Goal: Transaction & Acquisition: Purchase product/service

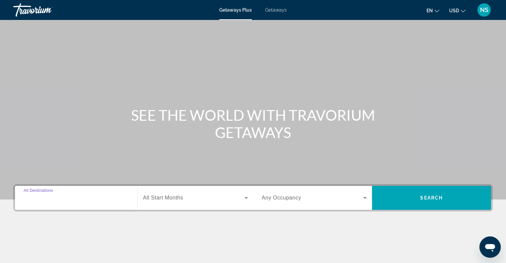
click at [46, 194] on input "Destination All Destinations" at bounding box center [76, 198] width 105 height 8
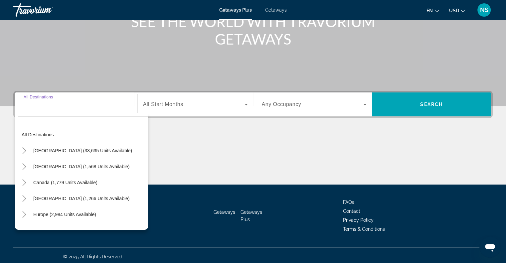
scroll to position [96, 0]
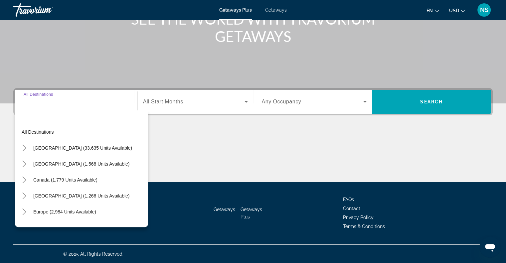
click at [56, 102] on input "Destination All Destinations" at bounding box center [76, 102] width 105 height 8
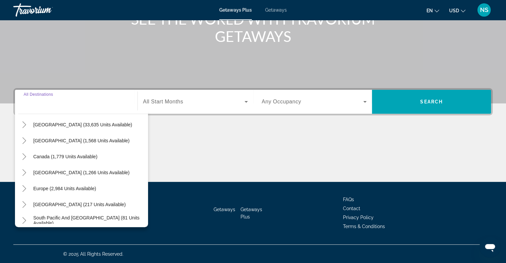
scroll to position [33, 0]
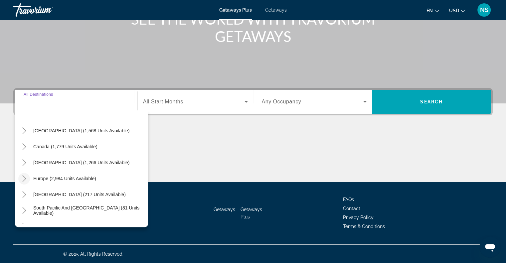
click at [25, 175] on icon "Toggle Europe (2,984 units available)" at bounding box center [24, 178] width 7 height 7
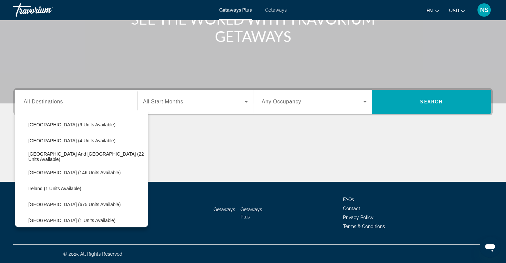
scroll to position [250, 0]
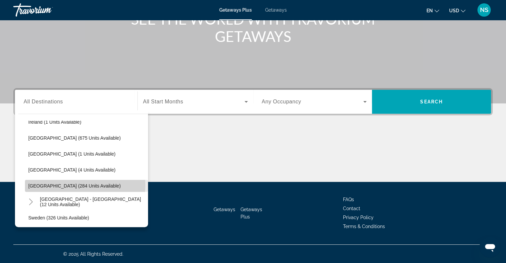
click at [85, 185] on span "Search widget" at bounding box center [86, 186] width 123 height 16
type input "**********"
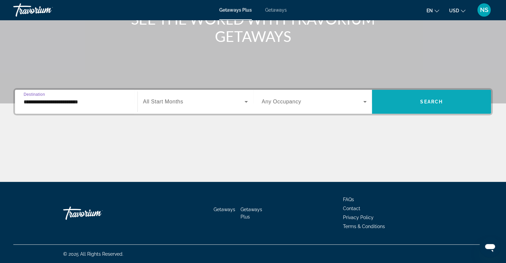
click at [396, 102] on span "Search widget" at bounding box center [431, 102] width 119 height 16
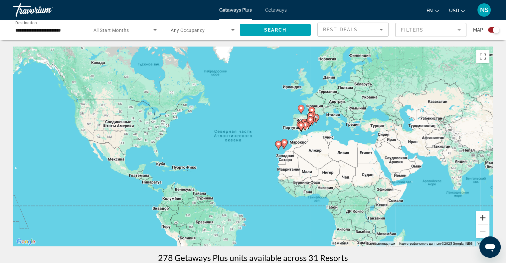
click at [485, 214] on button "Увеличить" at bounding box center [482, 217] width 13 height 13
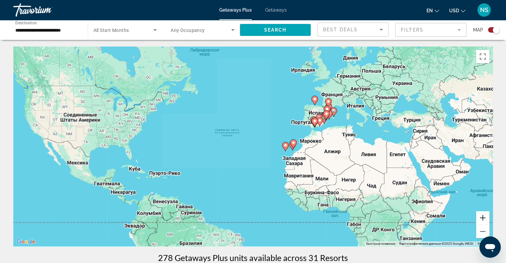
click at [485, 214] on button "Увеличить" at bounding box center [482, 217] width 13 height 13
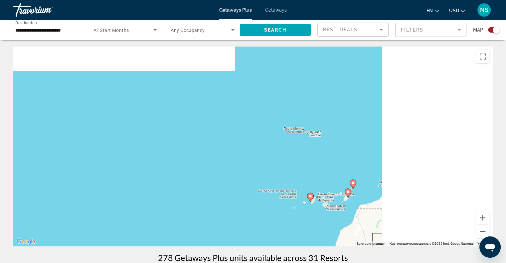
drag, startPoint x: 451, startPoint y: 144, endPoint x: 253, endPoint y: 173, distance: 200.7
click at [253, 173] on div "Чтобы активировать перетаскивание с помощью клавиатуры, нажмите Alt + Ввод. Пос…" at bounding box center [253, 147] width 480 height 200
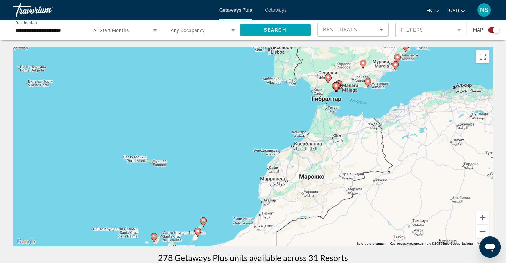
drag, startPoint x: 313, startPoint y: 139, endPoint x: 261, endPoint y: 178, distance: 65.1
click at [261, 178] on div "Чтобы активировать перетаскивание с помощью клавиатуры, нажмите Alt + Ввод. Пос…" at bounding box center [253, 147] width 480 height 200
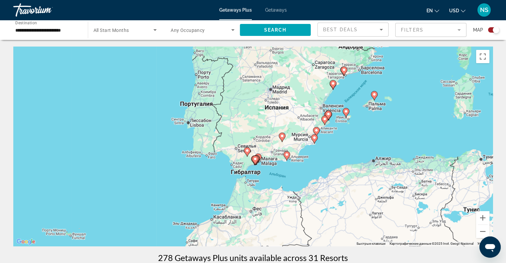
drag, startPoint x: 298, startPoint y: 138, endPoint x: 268, endPoint y: 174, distance: 46.8
click at [268, 174] on div "Чтобы активировать перетаскивание с помощью клавиатуры, нажмите Alt + Ввод. Пос…" at bounding box center [253, 147] width 480 height 200
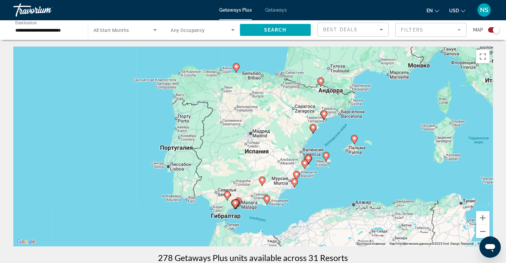
drag, startPoint x: 308, startPoint y: 126, endPoint x: 288, endPoint y: 170, distance: 48.7
click at [288, 170] on div "Чтобы активировать перетаскивание с помощью клавиатуры, нажмите Alt + Ввод. Пос…" at bounding box center [253, 147] width 480 height 200
click at [485, 219] on button "Увеличить" at bounding box center [482, 217] width 13 height 13
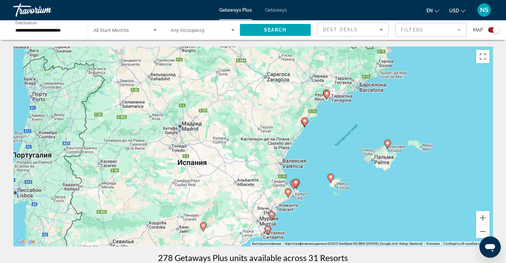
drag, startPoint x: 437, startPoint y: 198, endPoint x: 400, endPoint y: 200, distance: 37.0
click at [400, 200] on div "Чтобы активировать перетаскивание с помощью клавиатуры, нажмите Alt + Ввод. Пос…" at bounding box center [253, 147] width 480 height 200
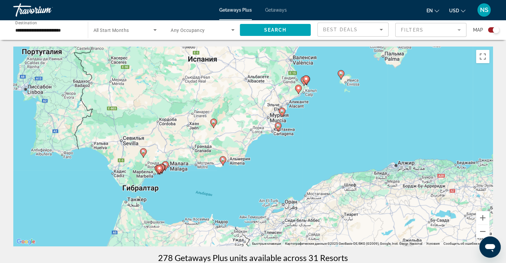
drag, startPoint x: 423, startPoint y: 204, endPoint x: 434, endPoint y: 100, distance: 104.1
click at [434, 100] on div "Чтобы активировать перетаскивание с помощью клавиатуры, нажмите Alt + Ввод. Пос…" at bounding box center [253, 147] width 480 height 200
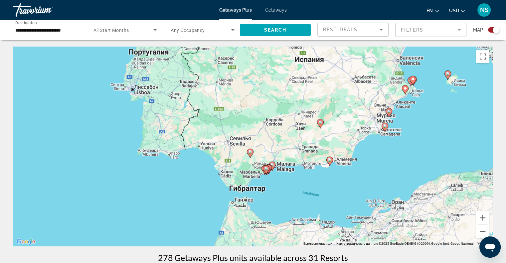
drag, startPoint x: 321, startPoint y: 138, endPoint x: 432, endPoint y: 138, distance: 110.8
click at [432, 138] on div "Чтобы активировать перетаскивание с помощью клавиатуры, нажмите Alt + Ввод. Пос…" at bounding box center [253, 147] width 480 height 200
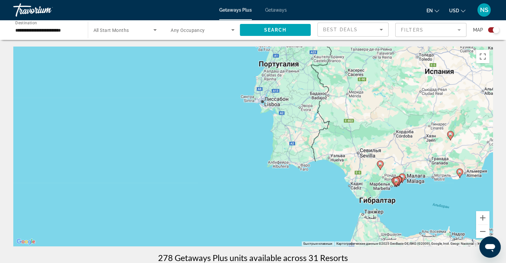
drag, startPoint x: 317, startPoint y: 112, endPoint x: 465, endPoint y: 0, distance: 185.3
click at [465, 0] on div "**********" at bounding box center [253, 131] width 506 height 263
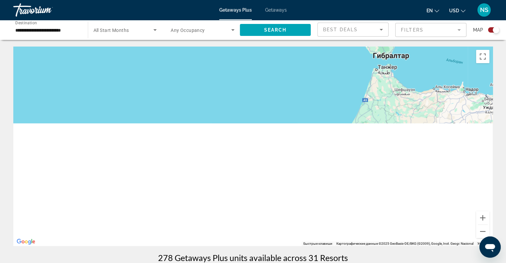
drag, startPoint x: 415, startPoint y: 64, endPoint x: 415, endPoint y: 48, distance: 16.6
click at [416, 47] on div "Чтобы активировать перетаскивание с помощью клавиатуры, нажмите Alt + Ввод. Пос…" at bounding box center [253, 147] width 480 height 200
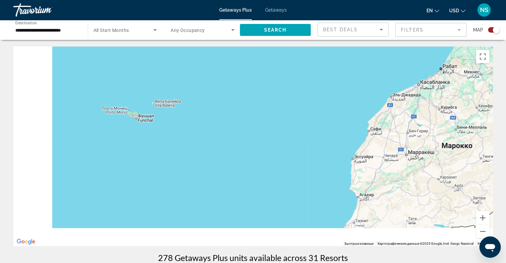
drag, startPoint x: 390, startPoint y: 115, endPoint x: 491, endPoint y: 45, distance: 123.4
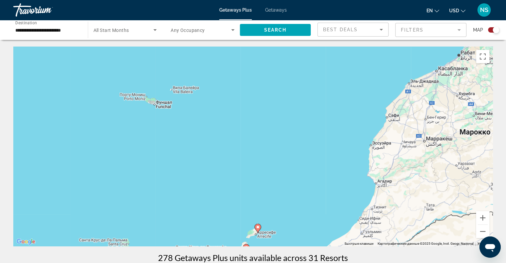
drag, startPoint x: 461, startPoint y: 149, endPoint x: 488, endPoint y: 77, distance: 77.5
click at [488, 77] on div "Чтобы активировать перетаскивание с помощью клавиатуры, нажмите Alt + Ввод. Пос…" at bounding box center [253, 147] width 480 height 200
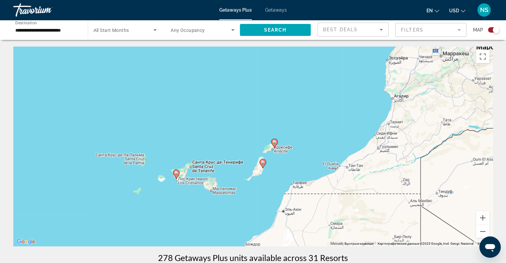
drag, startPoint x: 466, startPoint y: 122, endPoint x: 311, endPoint y: 213, distance: 179.6
click at [311, 213] on div "Чтобы активировать перетаскивание с помощью клавиатуры, нажмите Alt + Ввод. Пос…" at bounding box center [253, 147] width 480 height 200
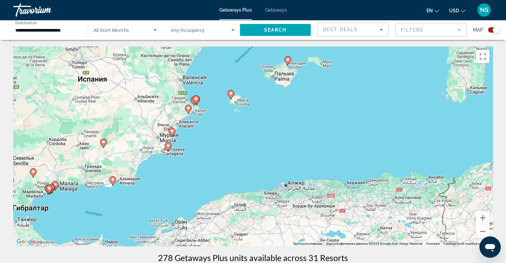
drag, startPoint x: 313, startPoint y: 111, endPoint x: 332, endPoint y: 147, distance: 40.9
click at [332, 147] on div "Чтобы активировать перетаскивание с помощью клавиатуры, нажмите Alt + Ввод. Пос…" at bounding box center [253, 147] width 480 height 200
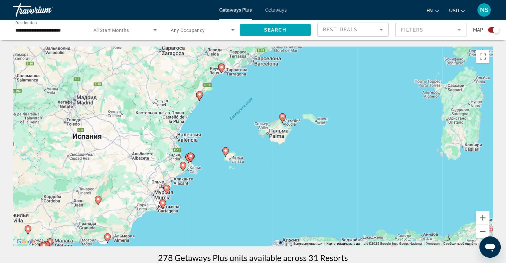
drag, startPoint x: 346, startPoint y: 80, endPoint x: 340, endPoint y: 137, distance: 57.0
click at [340, 137] on div "Чтобы активировать перетаскивание с помощью клавиатуры, нажмите Alt + Ввод. Пос…" at bounding box center [253, 147] width 480 height 200
click at [483, 219] on button "Увеличить" at bounding box center [482, 217] width 13 height 13
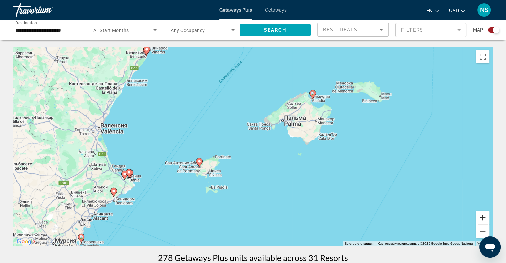
click at [484, 218] on button "Увеличить" at bounding box center [482, 217] width 13 height 13
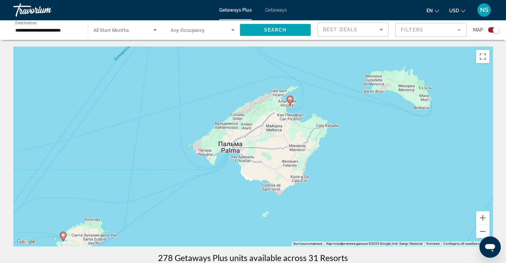
drag, startPoint x: 430, startPoint y: 124, endPoint x: 347, endPoint y: 178, distance: 99.0
click at [347, 178] on div "Чтобы активировать перетаскивание с помощью клавиатуры, нажмите Alt + Ввод. Пос…" at bounding box center [253, 147] width 480 height 200
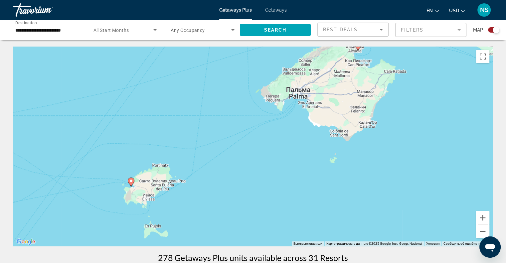
drag, startPoint x: 334, startPoint y: 178, endPoint x: 403, endPoint y: 122, distance: 89.0
click at [403, 122] on div "Чтобы активировать перетаскивание с помощью клавиатуры, нажмите Alt + Ввод. Пос…" at bounding box center [253, 147] width 480 height 200
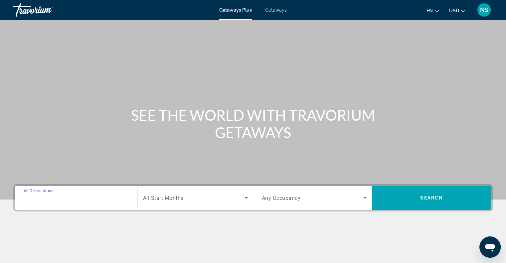
click at [64, 194] on input "Destination All Destinations" at bounding box center [76, 198] width 105 height 8
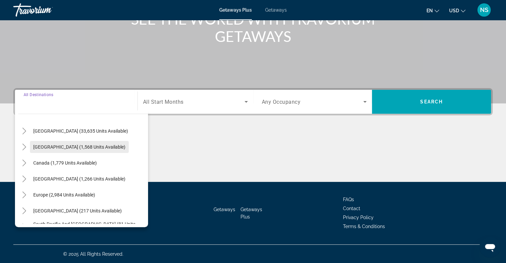
scroll to position [8, 0]
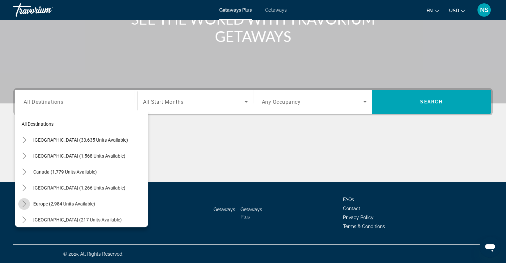
click at [26, 201] on icon "Toggle Europe (2,984 units available)" at bounding box center [24, 204] width 7 height 7
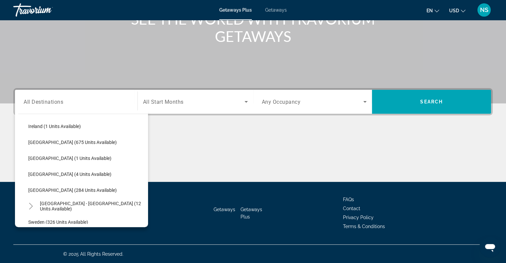
scroll to position [250, 0]
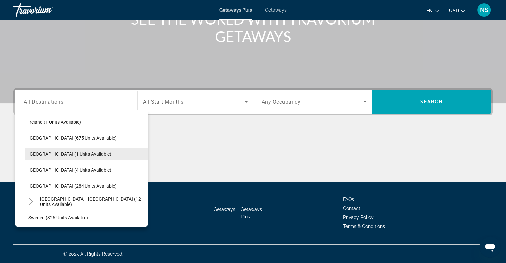
click at [45, 154] on span "Portugal (1 units available)" at bounding box center [69, 153] width 83 height 5
type input "**********"
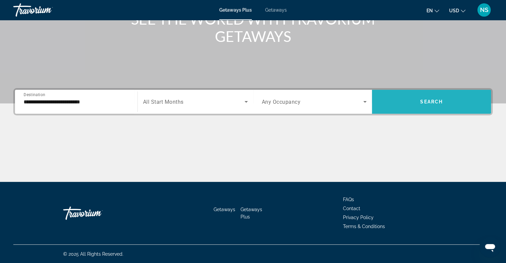
click at [437, 108] on span "Search widget" at bounding box center [431, 102] width 119 height 16
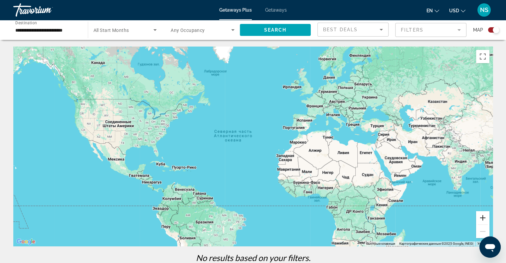
click at [482, 219] on button "Увеличить" at bounding box center [482, 217] width 13 height 13
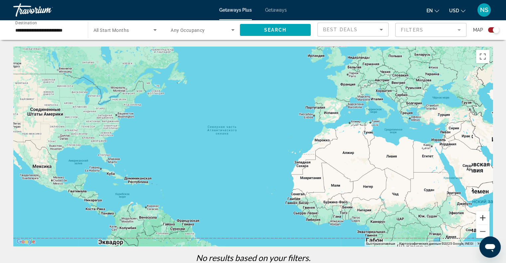
click at [482, 219] on button "Увеличить" at bounding box center [482, 217] width 13 height 13
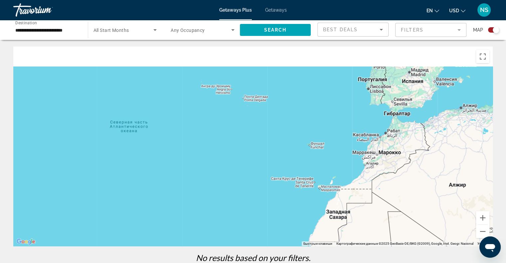
drag, startPoint x: 389, startPoint y: 172, endPoint x: 357, endPoint y: 185, distance: 34.7
click at [357, 185] on div "Main content" at bounding box center [253, 147] width 480 height 200
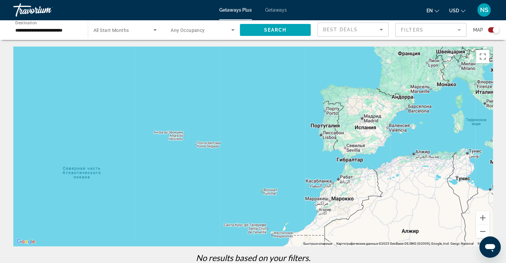
drag, startPoint x: 393, startPoint y: 110, endPoint x: 377, endPoint y: 147, distance: 40.4
click at [377, 147] on div "Main content" at bounding box center [253, 147] width 480 height 200
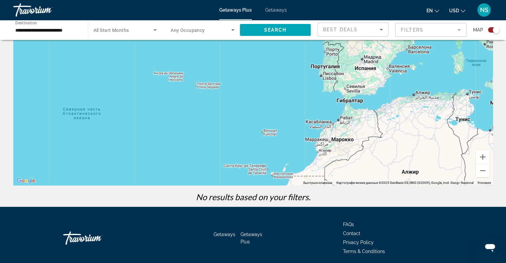
scroll to position [86, 0]
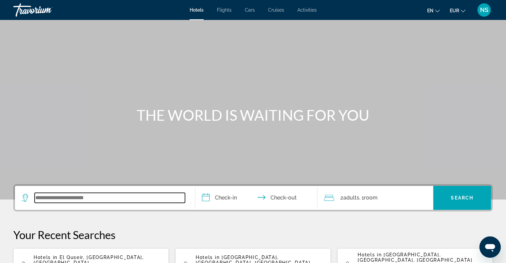
click at [103, 198] on input "Search widget" at bounding box center [110, 198] width 150 height 10
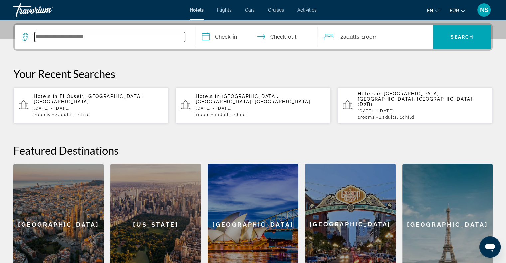
scroll to position [162, 0]
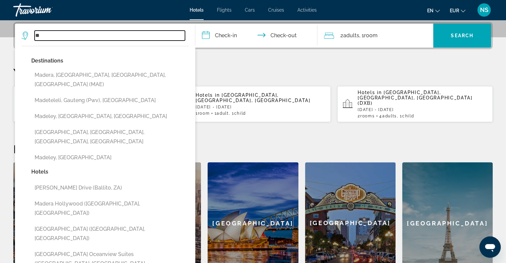
type input "*"
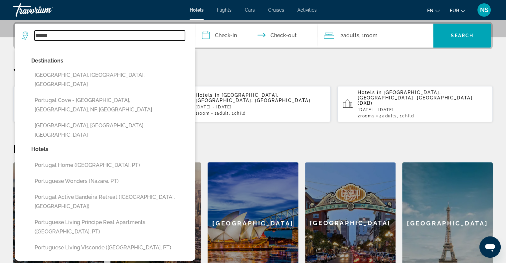
drag, startPoint x: 69, startPoint y: 34, endPoint x: 8, endPoint y: 32, distance: 60.9
click at [8, 32] on div "**********" at bounding box center [253, 153] width 506 height 262
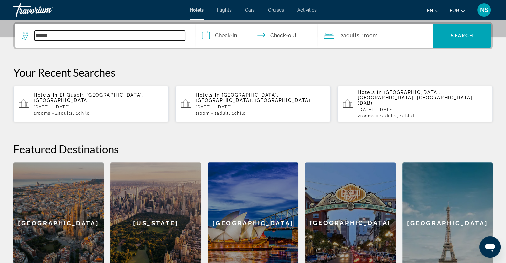
click at [44, 37] on input "******" at bounding box center [110, 36] width 150 height 10
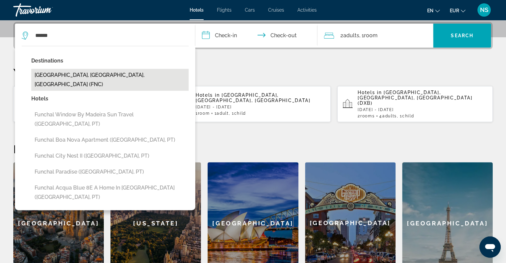
click at [77, 78] on button "[GEOGRAPHIC_DATA], [GEOGRAPHIC_DATA], [GEOGRAPHIC_DATA] (FNC)" at bounding box center [109, 80] width 157 height 22
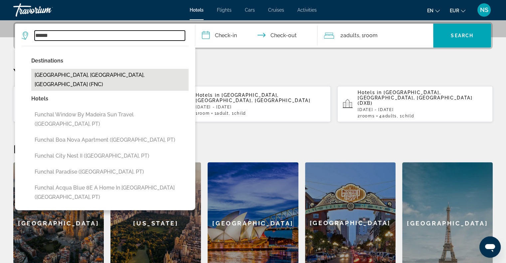
type input "**********"
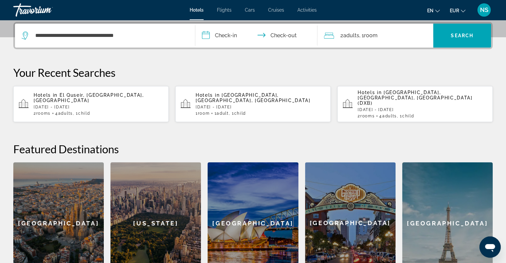
click at [209, 38] on input "**********" at bounding box center [257, 37] width 125 height 26
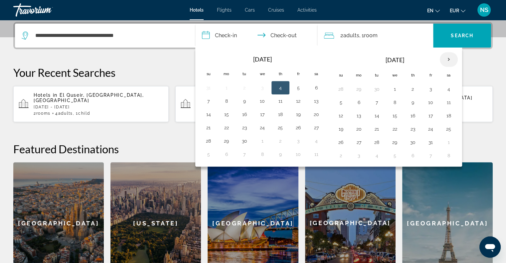
click at [449, 58] on th "Next month" at bounding box center [449, 59] width 18 height 15
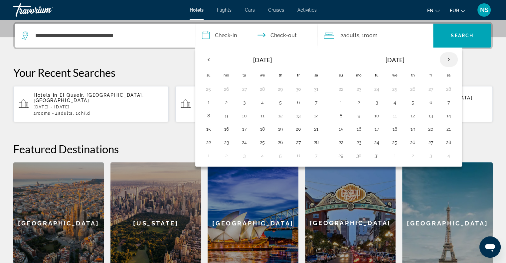
click at [449, 58] on th "Next month" at bounding box center [449, 59] width 18 height 15
click at [295, 100] on button "10" at bounding box center [298, 102] width 11 height 9
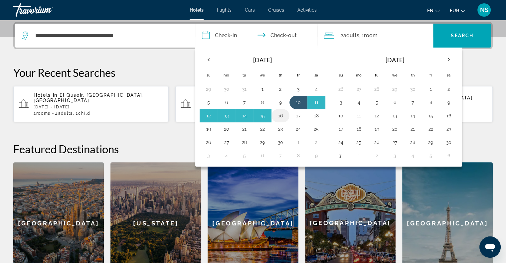
click at [280, 111] on button "16" at bounding box center [280, 115] width 11 height 9
type input "**********"
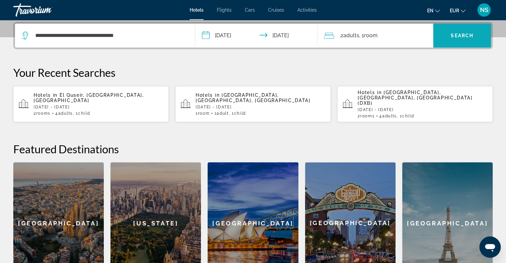
click at [443, 38] on span "Search widget" at bounding box center [462, 36] width 58 height 16
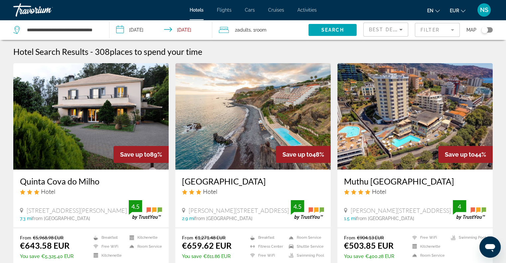
click at [489, 32] on div "Toggle map" at bounding box center [487, 29] width 11 height 5
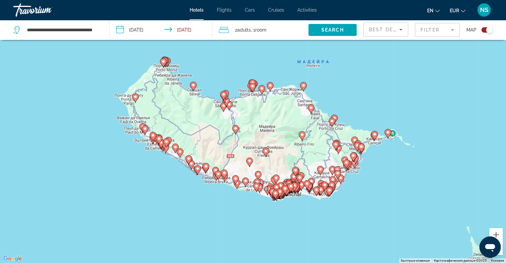
click at [483, 32] on div "Toggle map" at bounding box center [487, 29] width 11 height 5
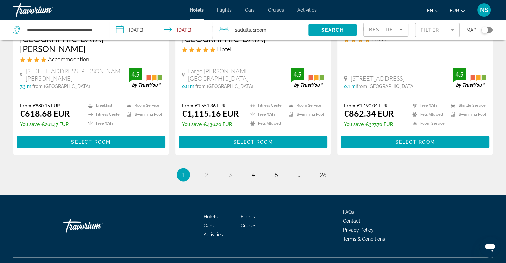
scroll to position [867, 0]
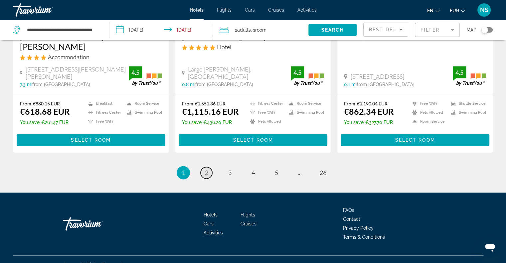
click at [208, 169] on span "2" at bounding box center [206, 172] width 3 height 7
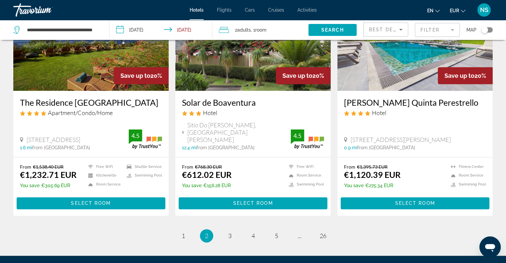
scroll to position [832, 0]
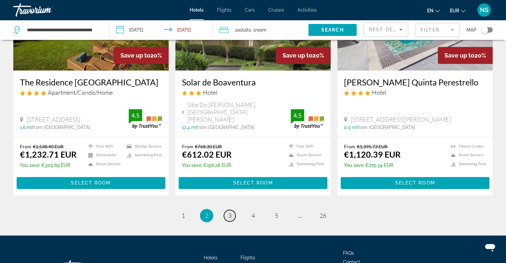
click at [232, 210] on link "page 3" at bounding box center [230, 216] width 12 height 12
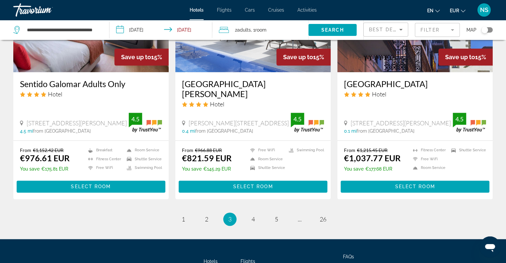
scroll to position [858, 0]
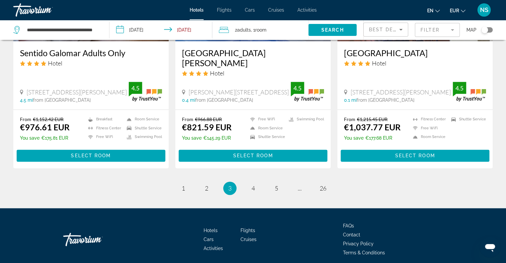
click at [492, 31] on div "Toggle map" at bounding box center [487, 29] width 11 height 5
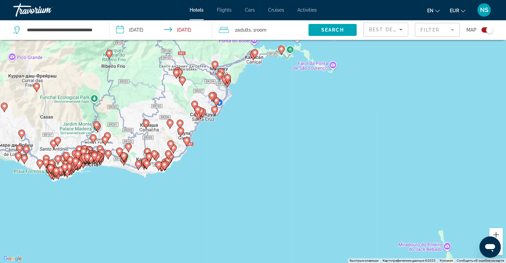
drag, startPoint x: 228, startPoint y: 115, endPoint x: 309, endPoint y: 212, distance: 125.3
click at [309, 212] on div "Чтобы активировать перетаскивание с помощью клавиатуры, нажмите Alt + Ввод. Пос…" at bounding box center [253, 131] width 506 height 263
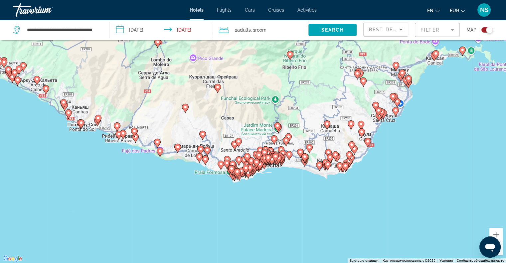
drag, startPoint x: 203, startPoint y: 182, endPoint x: 346, endPoint y: 165, distance: 143.8
click at [346, 165] on image "Main content" at bounding box center [346, 166] width 4 height 4
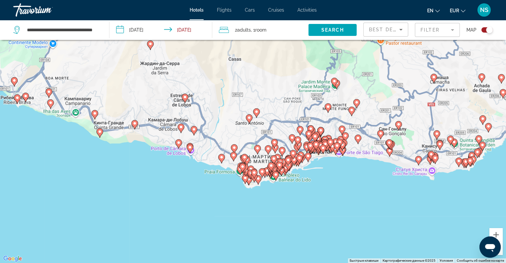
click at [177, 144] on image "Main content" at bounding box center [179, 143] width 4 height 4
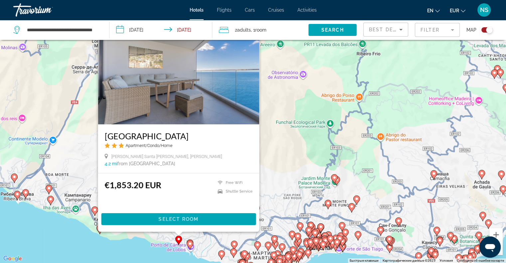
click at [93, 212] on g "Main content" at bounding box center [95, 210] width 7 height 9
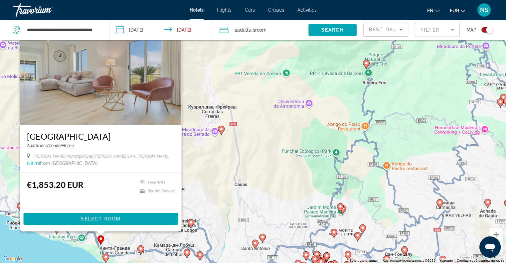
click at [48, 239] on div "Чтобы активировать перетаскивание с помощью клавиатуры, нажмите Alt + Ввод. Пос…" at bounding box center [253, 131] width 506 height 263
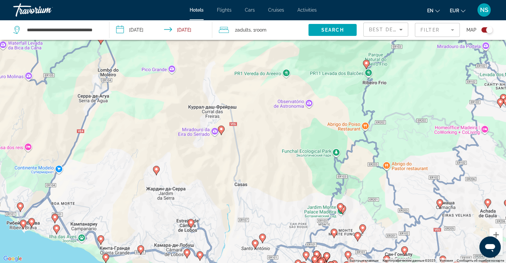
click at [54, 230] on icon "Main content" at bounding box center [56, 229] width 6 height 9
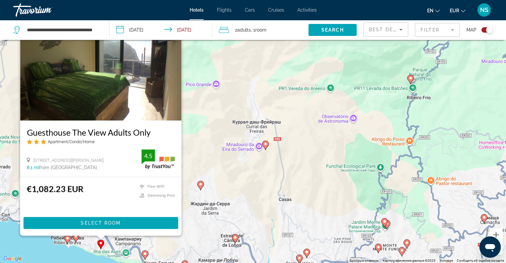
click at [26, 248] on div "Чтобы активировать перетаскивание с помощью клавиатуры, нажмите Alt + Ввод. Пос…" at bounding box center [253, 131] width 506 height 263
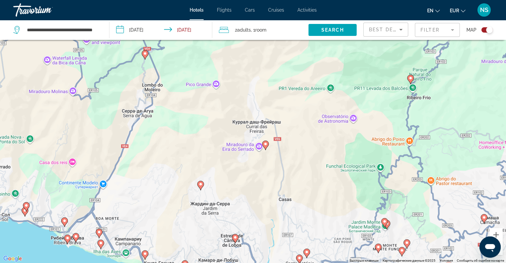
click at [70, 241] on gmp-advanced-marker "Main content" at bounding box center [67, 240] width 7 height 10
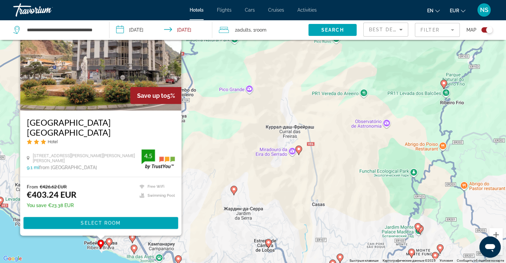
click at [57, 249] on div "Чтобы активировать перетаскивание с помощью клавиатуры, нажмите Alt + Ввод. Пос…" at bounding box center [253, 131] width 506 height 263
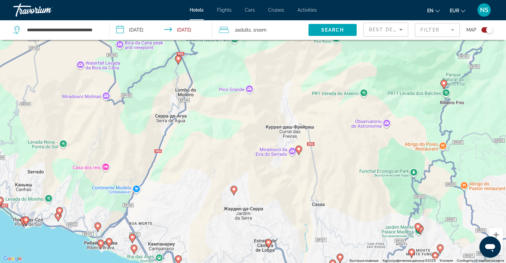
click at [109, 243] on image "Main content" at bounding box center [109, 242] width 4 height 4
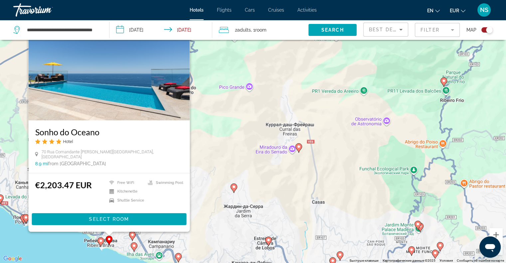
click at [72, 246] on div "Чтобы активировать перетаскивание с помощью клавиатуры, нажмите Alt + Ввод. Пос…" at bounding box center [253, 131] width 506 height 263
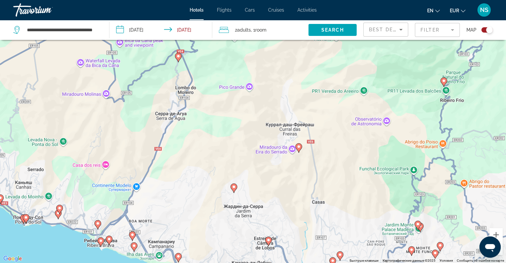
click at [59, 215] on icon "Main content" at bounding box center [58, 214] width 6 height 9
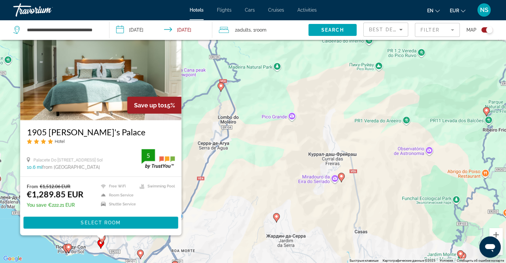
click at [5, 242] on div "Чтобы активировать перетаскивание с помощью клавиатуры, нажмите Alt + Ввод. Пос…" at bounding box center [253, 131] width 506 height 263
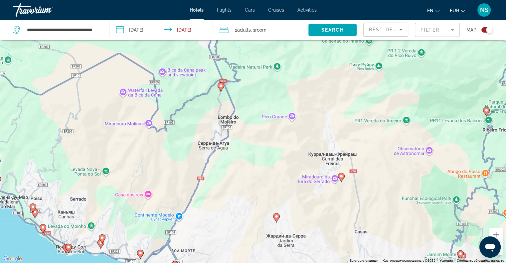
click at [46, 227] on icon "Main content" at bounding box center [43, 228] width 6 height 9
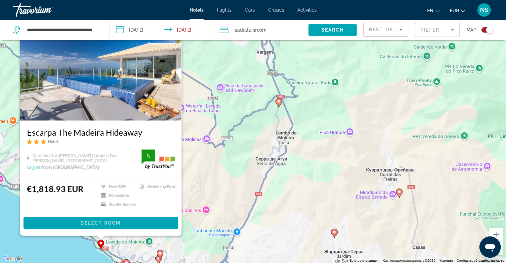
click at [42, 242] on div "Чтобы активировать перетаскивание с помощью клавиатуры, нажмите Alt + Ввод. Пос…" at bounding box center [253, 131] width 506 height 263
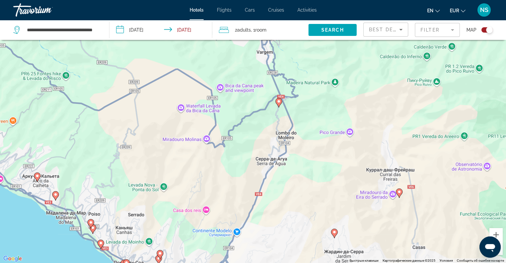
click at [91, 229] on gmp-advanced-marker "Main content" at bounding box center [91, 224] width 7 height 10
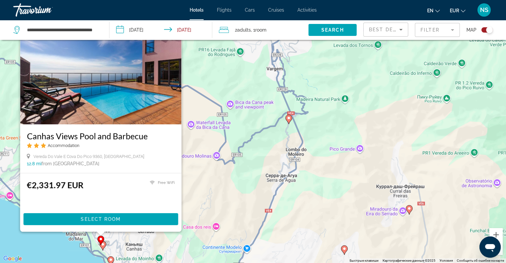
click at [47, 245] on div "Чтобы активировать перетаскивание с помощью клавиатуры, нажмите Alt + Ввод. Пос…" at bounding box center [253, 131] width 506 height 263
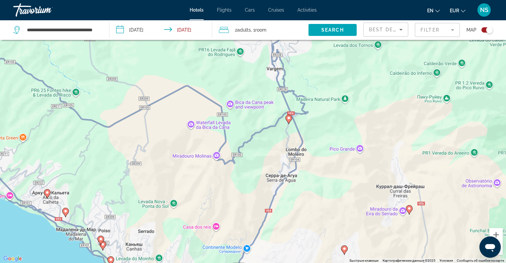
click at [65, 212] on image "Main content" at bounding box center [66, 211] width 4 height 4
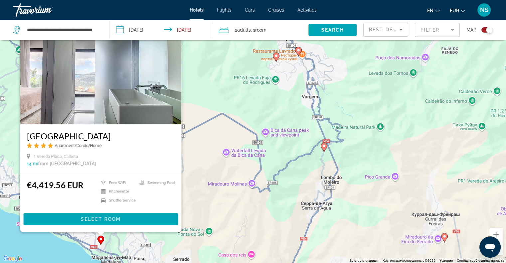
click at [47, 234] on div "Чтобы активировать перетаскивание с помощью клавиатуры, нажмите Alt + Ввод. Пос…" at bounding box center [253, 131] width 506 height 263
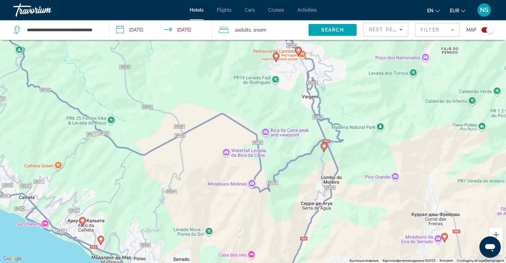
click at [84, 222] on image "Main content" at bounding box center [83, 221] width 4 height 4
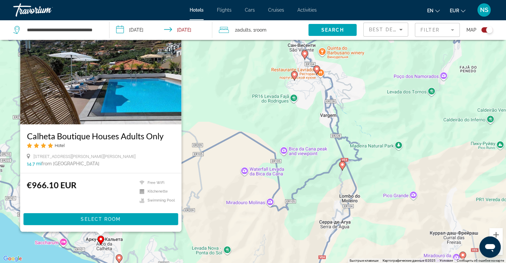
click at [14, 239] on div "Чтобы активировать перетаскивание с помощью клавиатуры, нажмите Alt + Ввод. Пос…" at bounding box center [253, 131] width 506 height 263
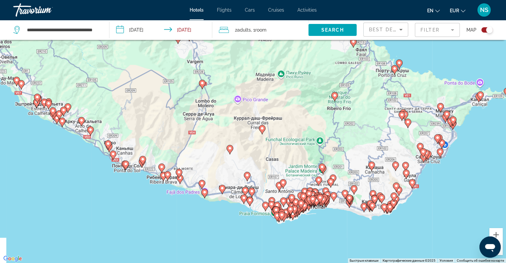
drag, startPoint x: 161, startPoint y: 214, endPoint x: 124, endPoint y: 85, distance: 133.9
click at [125, 86] on div "Чтобы активировать перетаскивание с помощью клавиатуры, нажмите Alt + Ввод. Пос…" at bounding box center [253, 131] width 506 height 263
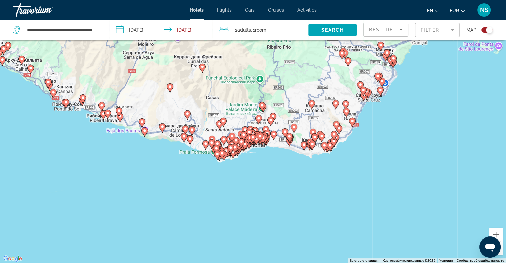
drag, startPoint x: 306, startPoint y: 153, endPoint x: 271, endPoint y: 163, distance: 36.0
click at [271, 163] on div "Чтобы активировать перетаскивание с помощью клавиатуры, нажмите Alt + Ввод. Пос…" at bounding box center [253, 131] width 506 height 263
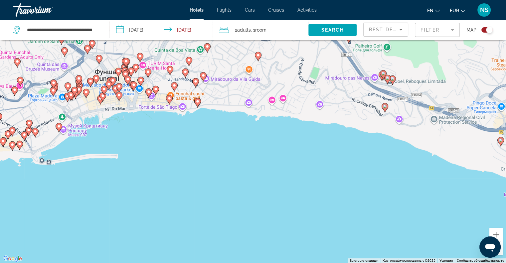
drag, startPoint x: 197, startPoint y: 77, endPoint x: 197, endPoint y: 142, distance: 65.6
click at [197, 142] on div "Чтобы активировать перетаскивание с помощью клавиатуры, нажмите Alt + Ввод. Пос…" at bounding box center [253, 131] width 506 height 263
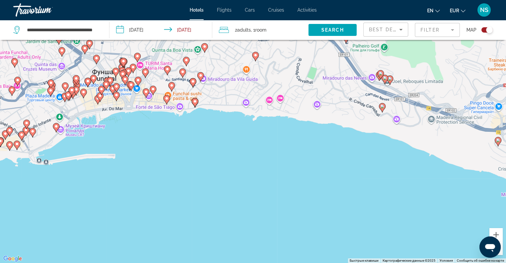
click at [381, 107] on image "Main content" at bounding box center [382, 107] width 4 height 4
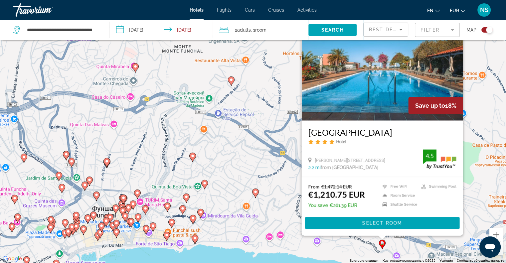
click at [370, 196] on div "From €1,472.14 EUR €1,210.75 EUR You save €261.39 EUR Free WiFi Room Service Sh…" at bounding box center [382, 197] width 148 height 27
click at [286, 258] on div "Чтобы активировать перетаскивание с помощью клавиатуры, нажмите Alt + Ввод. Пос…" at bounding box center [253, 131] width 506 height 263
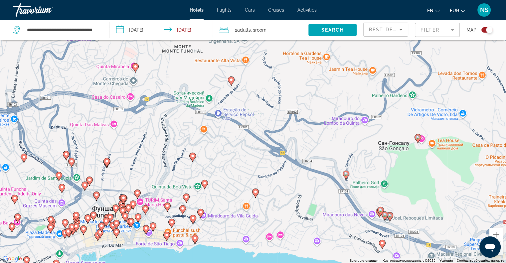
click at [196, 239] on image "Main content" at bounding box center [195, 238] width 4 height 4
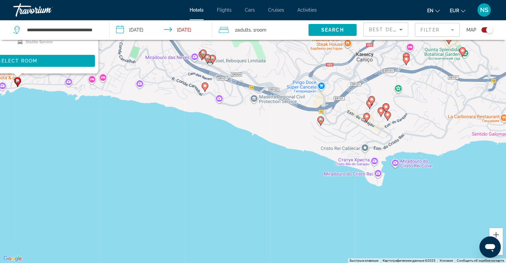
drag, startPoint x: 448, startPoint y: 226, endPoint x: 269, endPoint y: 62, distance: 242.7
click at [269, 62] on div "Чтобы активировать перетаскивание с помощью клавиатуры, нажмите Alt + Ввод. Пос…" at bounding box center [253, 131] width 506 height 263
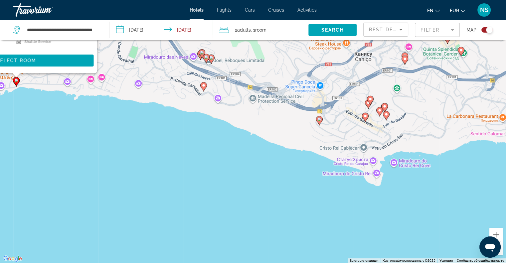
click at [317, 118] on icon "Main content" at bounding box center [319, 120] width 6 height 9
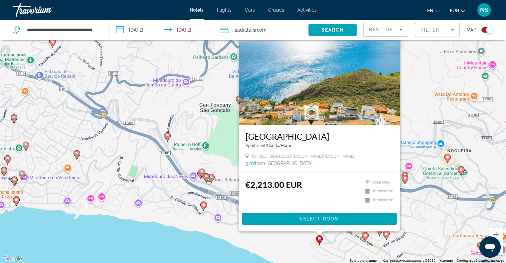
click at [205, 218] on div "Чтобы активировать перетаскивание с помощью клавиатуры, нажмите Alt + Ввод. Пос…" at bounding box center [253, 131] width 506 height 263
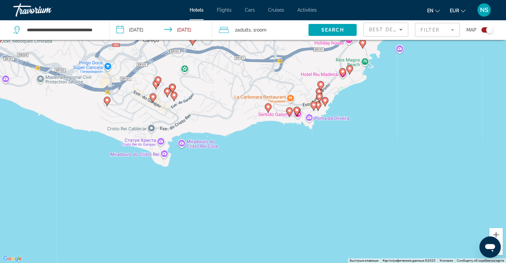
drag, startPoint x: 344, startPoint y: 220, endPoint x: 132, endPoint y: 82, distance: 252.8
click at [132, 82] on div "Чтобы активировать перетаскивание с помощью клавиатуры, нажмите Alt + Ввод. Пос…" at bounding box center [253, 131] width 506 height 263
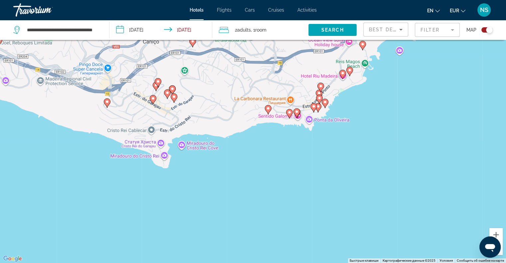
click at [289, 112] on image "Main content" at bounding box center [290, 113] width 4 height 4
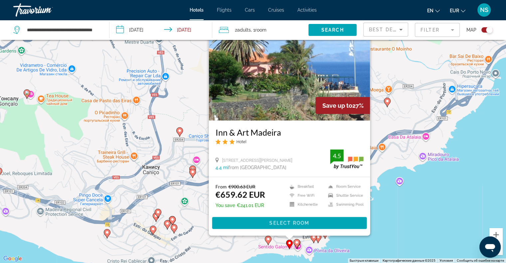
click at [353, 242] on div "Чтобы активировать перетаскивание с помощью клавиатуры, нажмите Alt + Ввод. Пос…" at bounding box center [253, 131] width 506 height 263
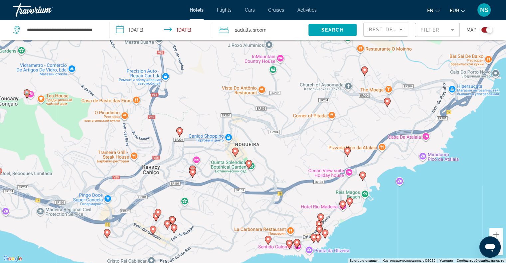
click at [266, 237] on icon "Main content" at bounding box center [268, 240] width 6 height 9
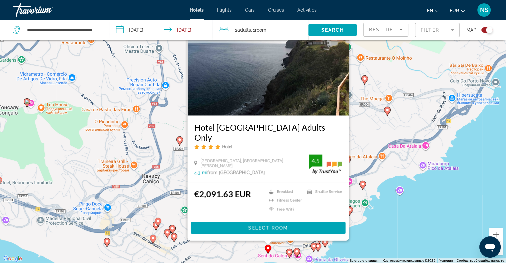
click at [431, 28] on mat-form-field "Filter" at bounding box center [437, 30] width 45 height 14
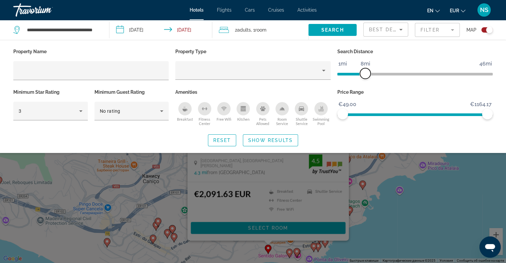
drag, startPoint x: 436, startPoint y: 74, endPoint x: 366, endPoint y: 74, distance: 70.2
click at [366, 74] on span "ngx-slider" at bounding box center [365, 73] width 11 height 11
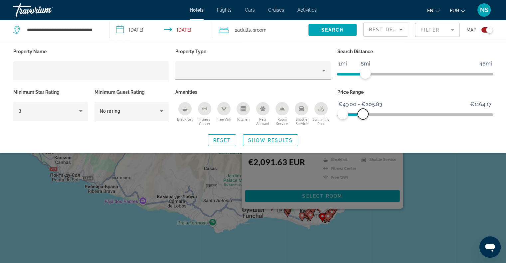
drag, startPoint x: 487, startPoint y: 114, endPoint x: 363, endPoint y: 117, distance: 123.8
click at [363, 117] on span "ngx-slider-max" at bounding box center [363, 114] width 11 height 11
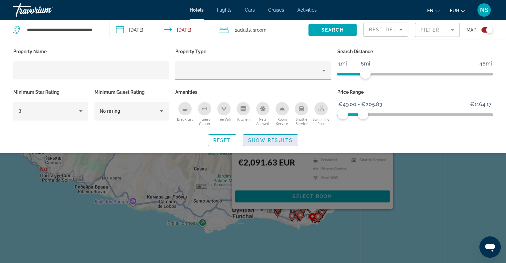
click at [279, 136] on span "Search widget" at bounding box center [270, 140] width 55 height 16
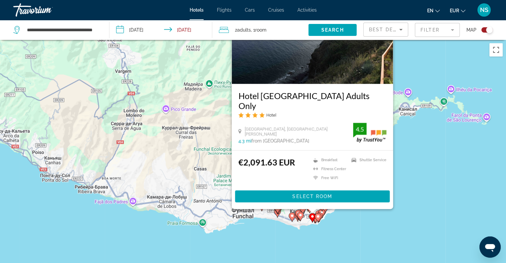
click at [403, 229] on div "Чтобы активировать перетаскивание с помощью клавиатуры, нажмите Alt + Ввод. Пос…" at bounding box center [253, 171] width 506 height 263
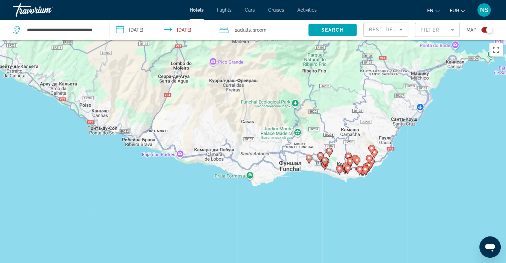
drag, startPoint x: 270, startPoint y: 182, endPoint x: 320, endPoint y: 142, distance: 63.4
click at [319, 134] on div "Чтобы активировать перетаскивание с помощью клавиатуры, нажмите Alt + Ввод. Пос…" at bounding box center [253, 171] width 506 height 263
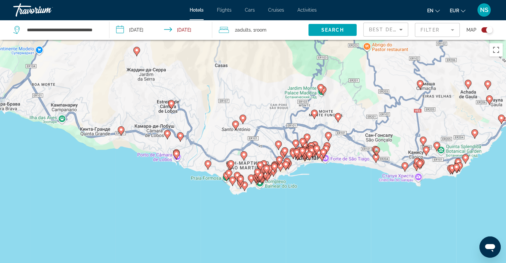
click at [207, 163] on image "Main content" at bounding box center [208, 164] width 4 height 4
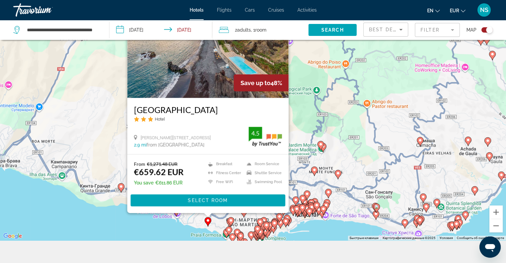
scroll to position [67, 0]
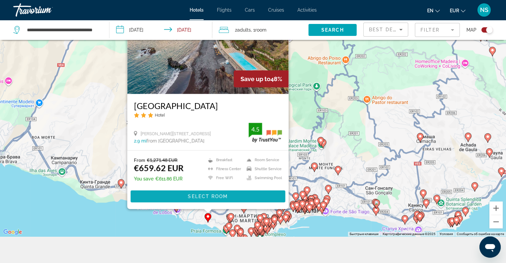
click at [198, 196] on span "Select Room" at bounding box center [208, 196] width 40 height 5
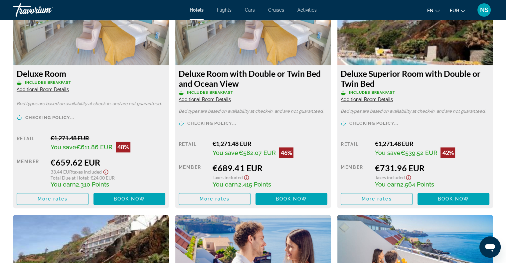
scroll to position [965, 0]
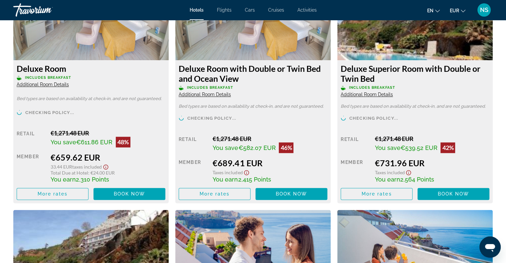
click at [64, 84] on span "Additional Room Details" at bounding box center [43, 84] width 52 height 5
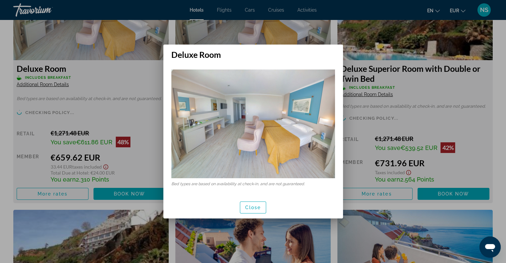
scroll to position [0, 0]
click at [241, 203] on span "button" at bounding box center [253, 208] width 26 height 16
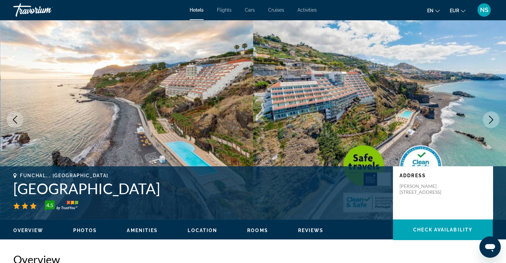
scroll to position [965, 0]
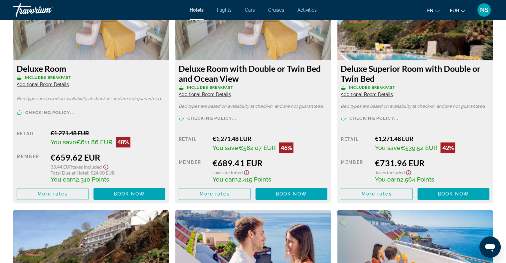
click at [69, 87] on span "Additional Room Details" at bounding box center [43, 84] width 52 height 5
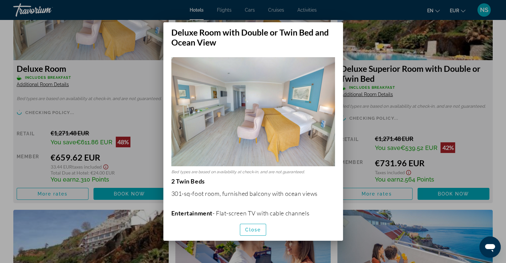
scroll to position [0, 0]
click at [248, 230] on span "Close" at bounding box center [253, 229] width 16 height 5
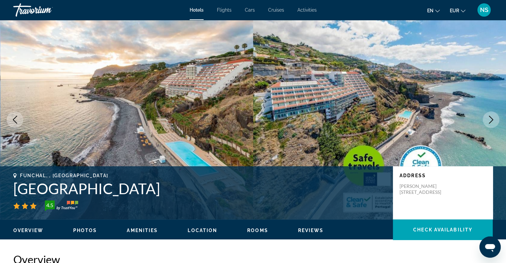
scroll to position [965, 0]
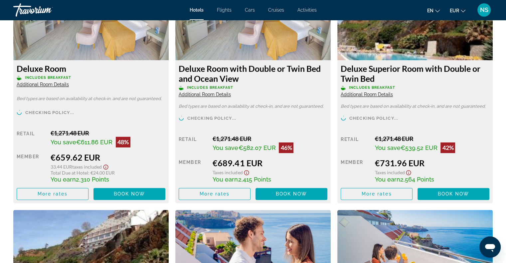
click at [69, 87] on span "Additional Room Details" at bounding box center [43, 84] width 52 height 5
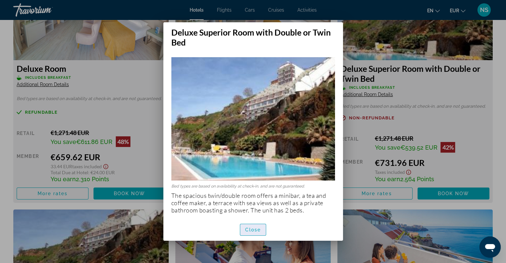
click at [263, 229] on span "button" at bounding box center [253, 230] width 26 height 16
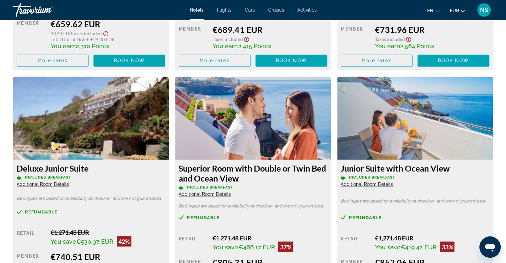
scroll to position [1165, 0]
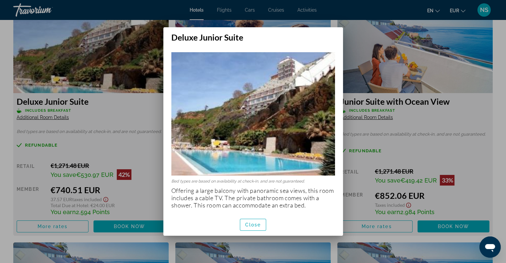
scroll to position [0, 0]
click at [257, 225] on span "Close" at bounding box center [253, 224] width 16 height 5
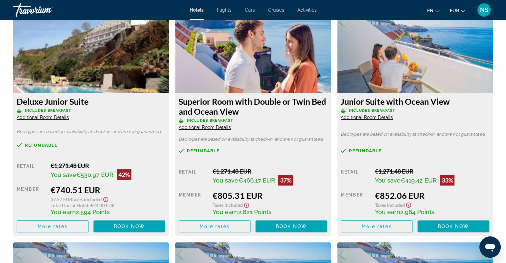
scroll to position [1165, 0]
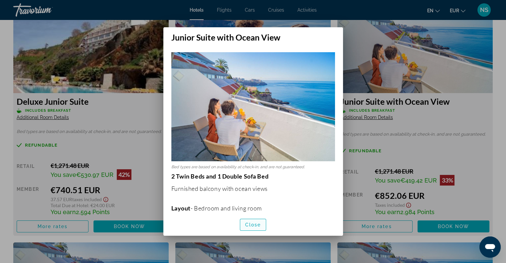
click at [256, 228] on span "button" at bounding box center [253, 225] width 26 height 16
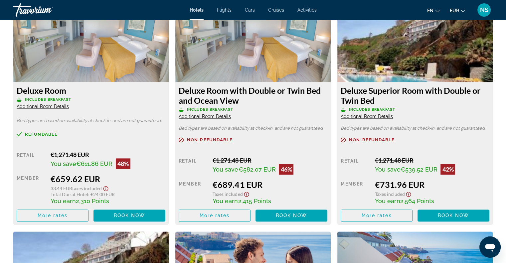
scroll to position [899, 0]
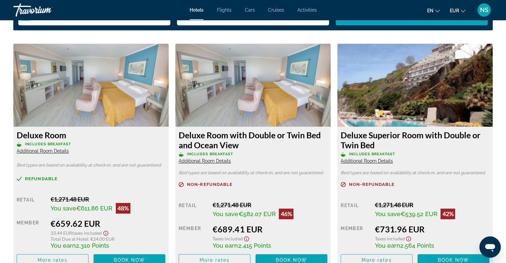
click at [31, 148] on span "Additional Room Details" at bounding box center [43, 150] width 52 height 5
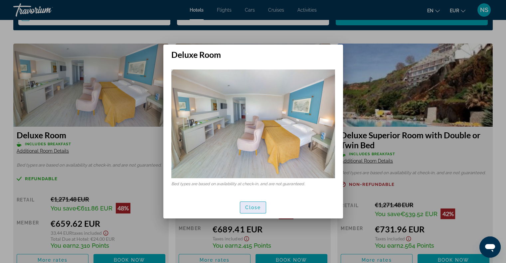
click at [265, 207] on span "button" at bounding box center [253, 208] width 26 height 16
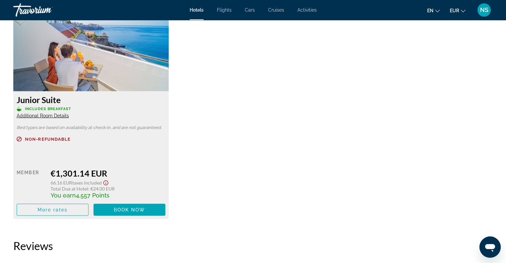
scroll to position [1664, 0]
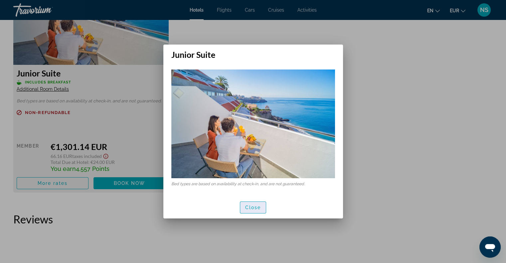
click at [248, 209] on span "Close" at bounding box center [253, 207] width 16 height 5
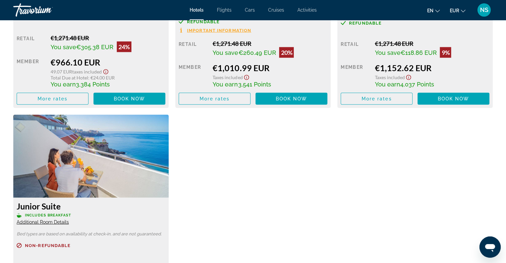
scroll to position [1465, 0]
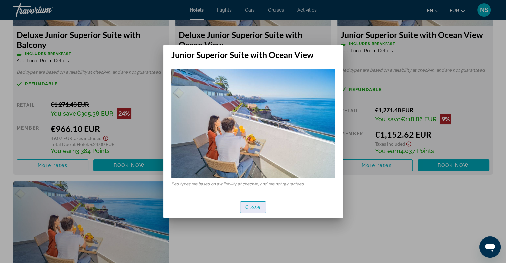
click at [250, 211] on span "button" at bounding box center [253, 208] width 26 height 16
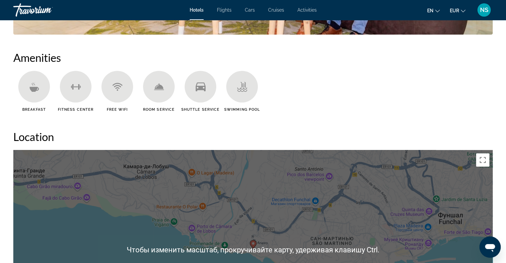
scroll to position [599, 0]
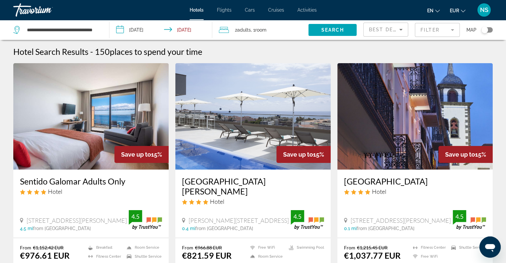
click at [491, 27] on button "Toggle map" at bounding box center [485, 30] width 16 height 6
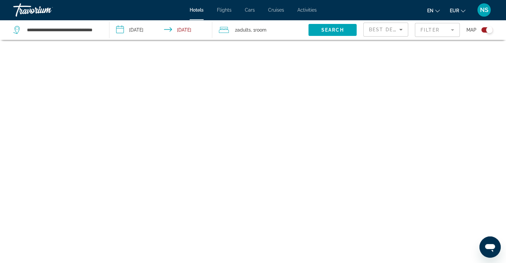
scroll to position [40, 0]
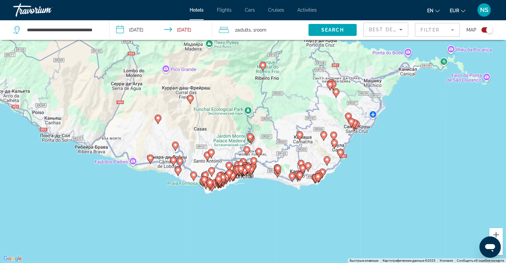
click at [340, 151] on image "Main content" at bounding box center [341, 152] width 4 height 4
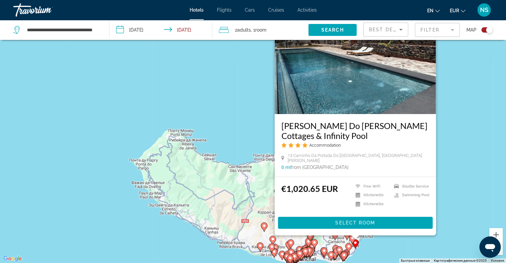
click at [422, 251] on div "Чтобы активировать перетаскивание с помощью клавиатуры, нажмите Alt + Ввод. Пос…" at bounding box center [253, 131] width 506 height 263
